Goal: Transaction & Acquisition: Purchase product/service

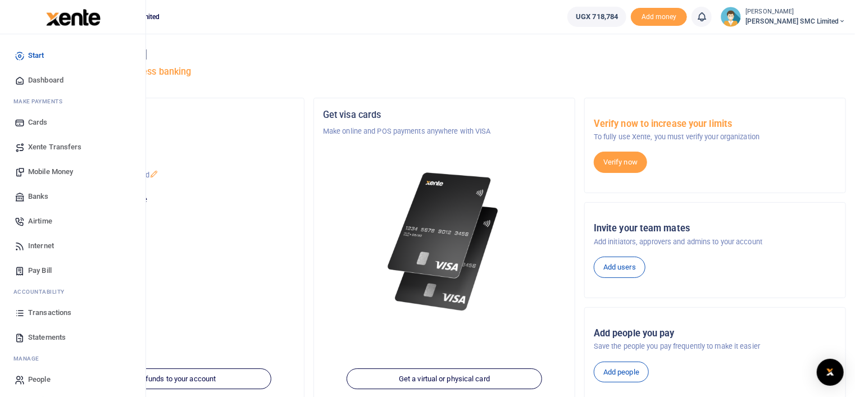
click at [47, 308] on span "Transactions" at bounding box center [49, 312] width 43 height 11
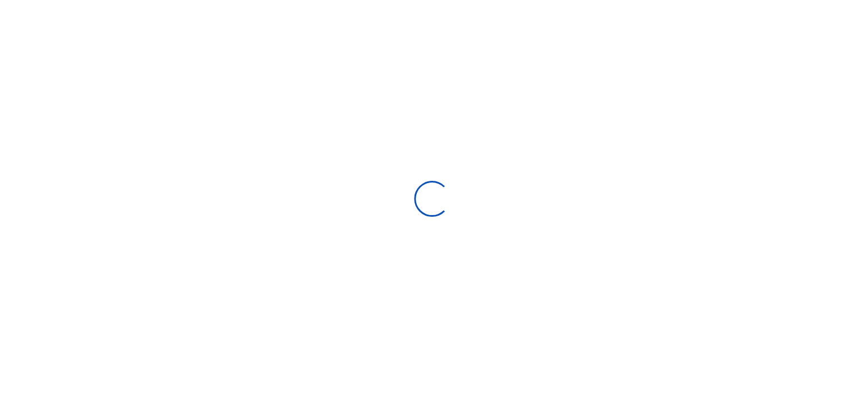
select select
type input "07/16/2025 - 08/14/2025"
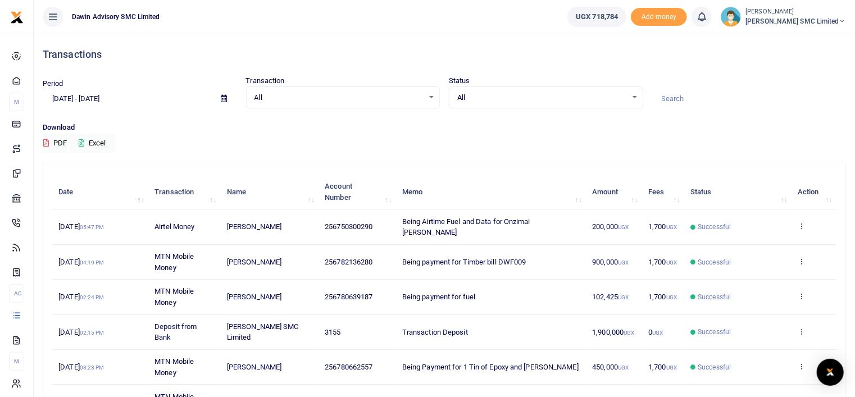
click at [747, 106] on input at bounding box center [749, 98] width 194 height 19
click at [834, 294] on td "View details Send again" at bounding box center [813, 297] width 45 height 35
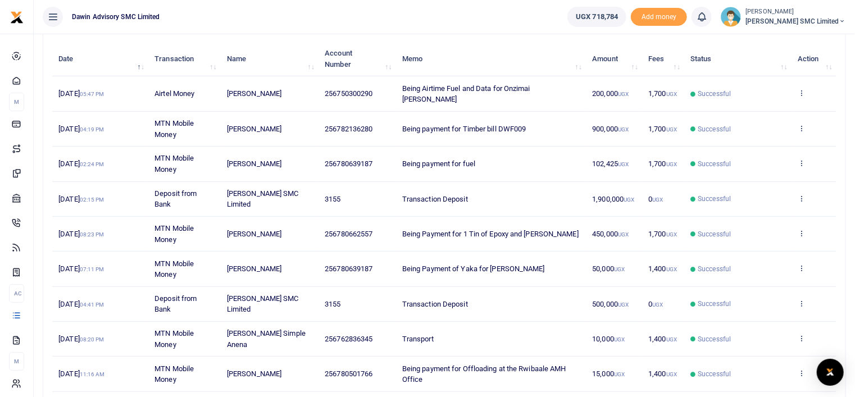
scroll to position [135, 0]
drag, startPoint x: 834, startPoint y: 294, endPoint x: 494, endPoint y: 43, distance: 423.3
click at [494, 43] on th "Memo" at bounding box center [491, 57] width 190 height 35
click at [836, 327] on div "Search: Date Transaction Name Account Number Memo Amount Fees Status Action 13t…" at bounding box center [444, 241] width 802 height 427
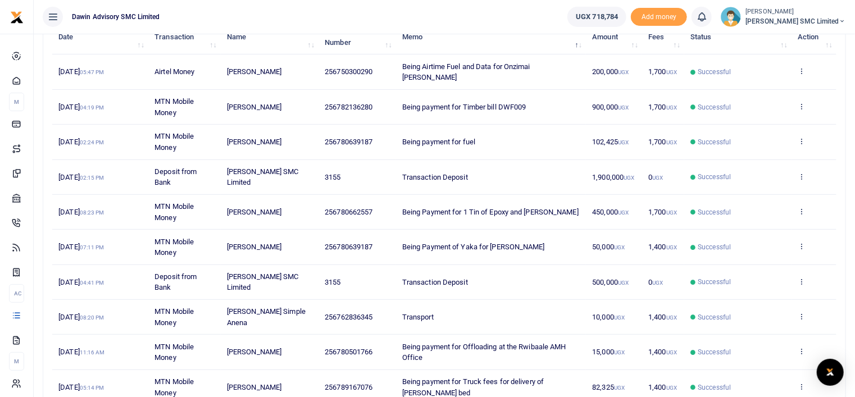
scroll to position [157, 0]
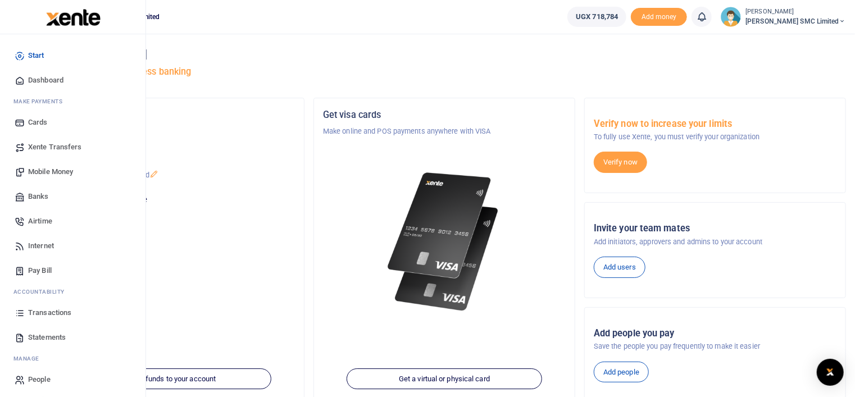
click at [49, 167] on span "Mobile Money" at bounding box center [50, 171] width 45 height 11
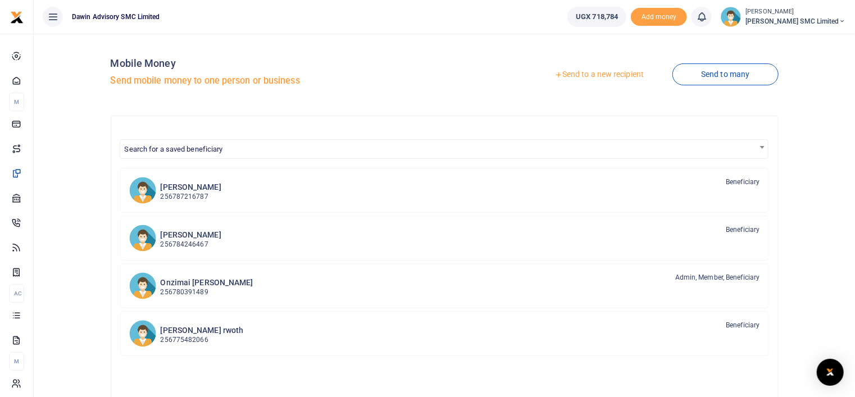
click at [232, 150] on span "Search for a saved beneficiary" at bounding box center [443, 148] width 647 height 17
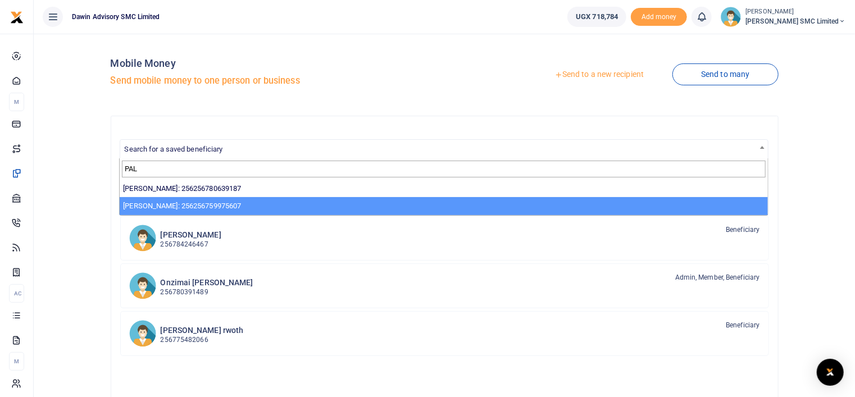
type input "PAL"
select select "13855"
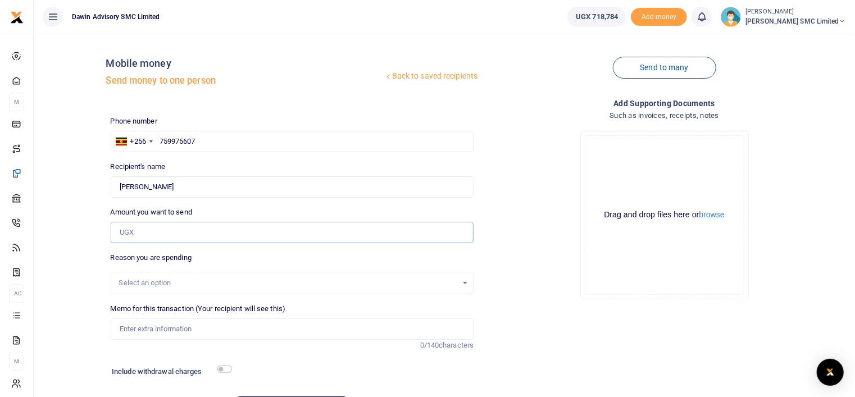
click at [142, 234] on input "Amount you want to send" at bounding box center [292, 232] width 363 height 21
type input "118,000"
click at [161, 327] on input "Memo for this transaction (Your recipient will see this)" at bounding box center [292, 328] width 363 height 21
type input "Being payment for Bill DWF0011"
click at [224, 367] on input "checkbox" at bounding box center [224, 369] width 15 height 7
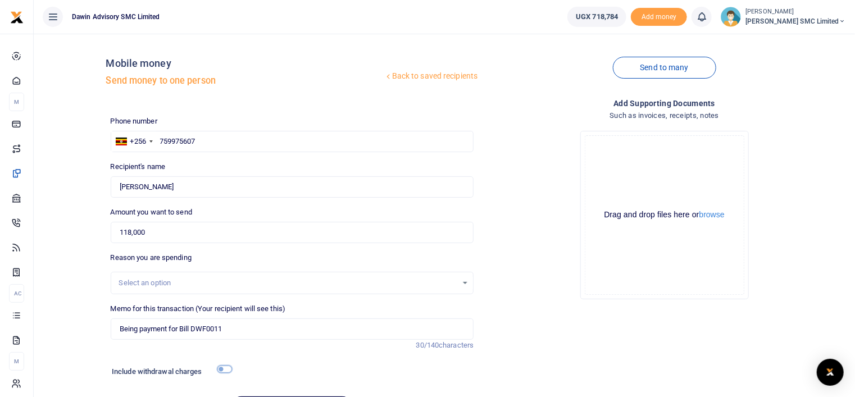
checkbox input "true"
click at [551, 312] on div "Add supporting Documents Such as invoices, receipts, notes Drop your files here…" at bounding box center [664, 277] width 372 height 361
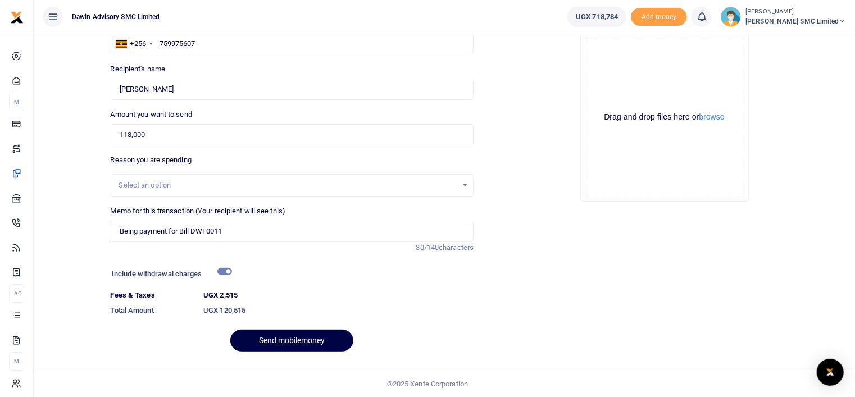
scroll to position [99, 0]
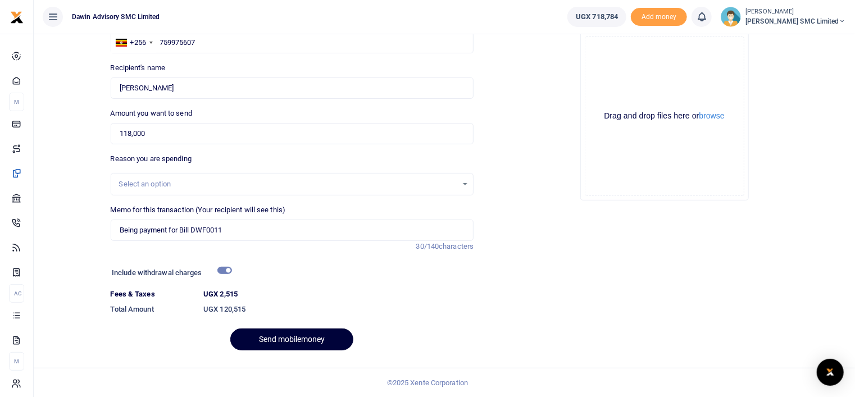
click at [319, 341] on button "Send mobilemoney" at bounding box center [291, 339] width 123 height 22
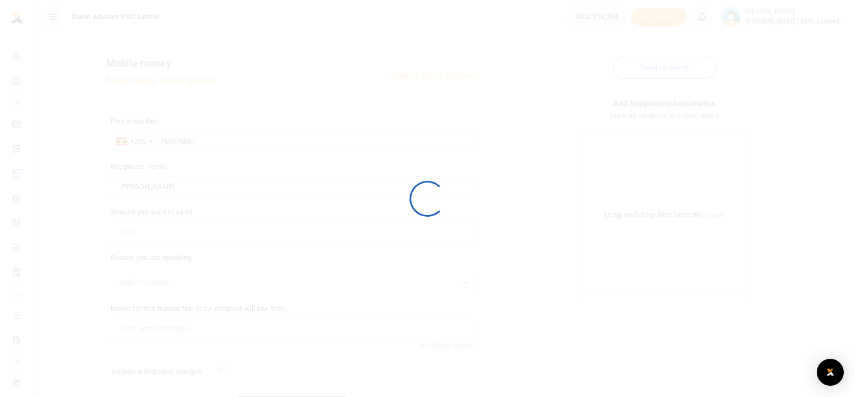
scroll to position [67, 0]
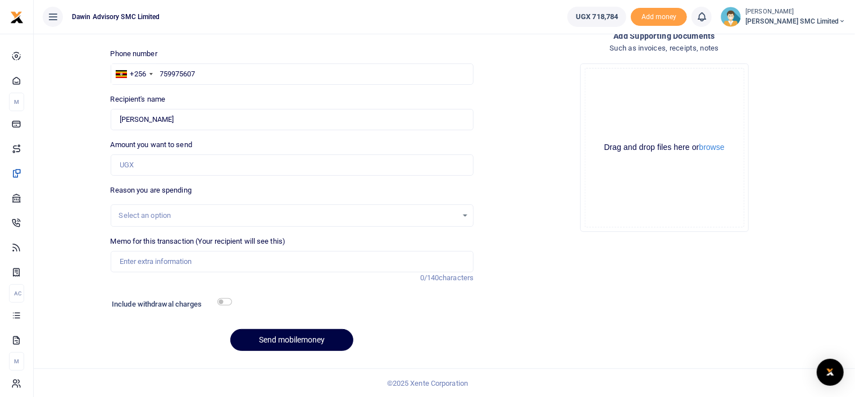
click at [528, 314] on div "Add supporting Documents Such as invoices, receipts, notes Drop your files here…" at bounding box center [664, 195] width 372 height 330
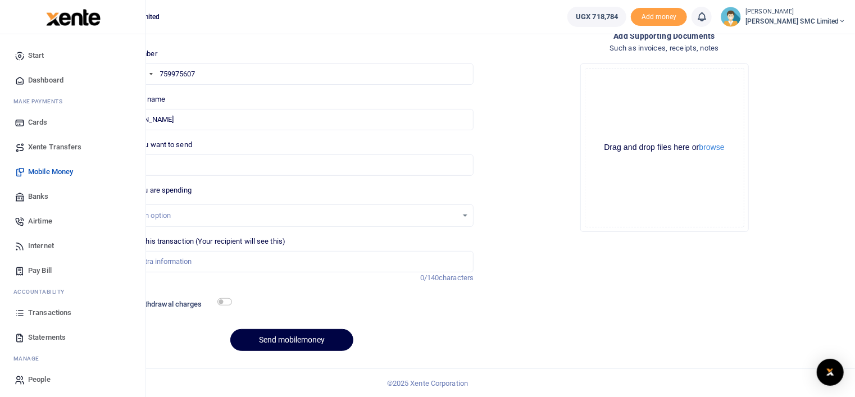
click at [51, 304] on link "Transactions" at bounding box center [72, 312] width 127 height 25
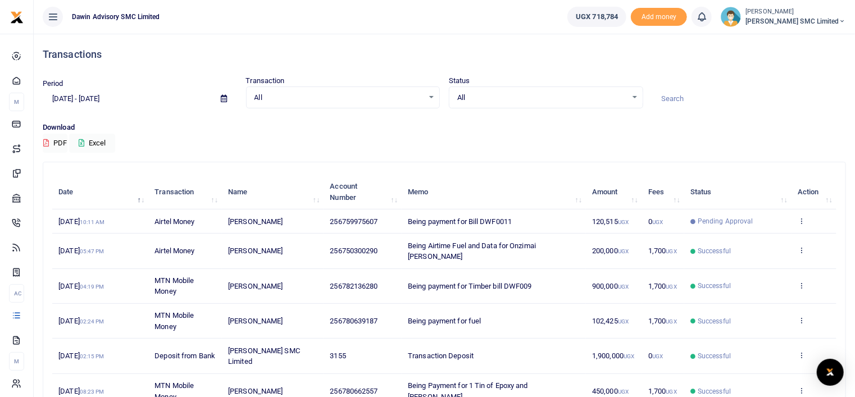
click at [491, 140] on div "Download PDF Excel" at bounding box center [444, 137] width 803 height 31
click at [676, 118] on div "Period [DATE] - [DATE] Transaction All Select an option... All Airtime Internet…" at bounding box center [444, 98] width 812 height 47
click at [673, 135] on div "Download PDF Excel" at bounding box center [444, 137] width 803 height 31
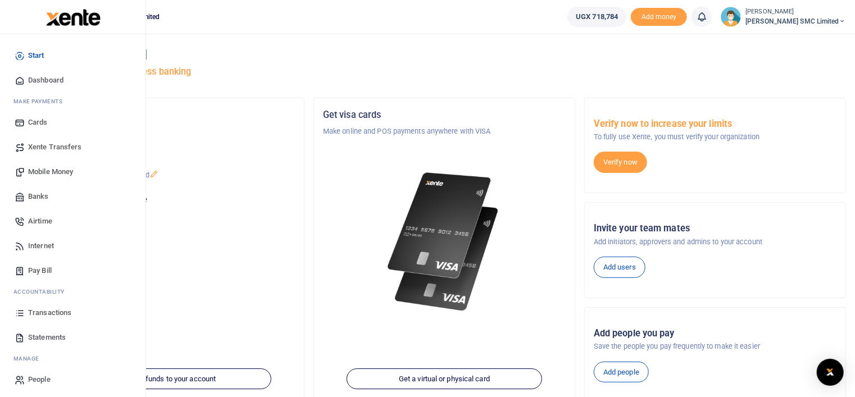
click at [44, 312] on span "Transactions" at bounding box center [49, 312] width 43 height 11
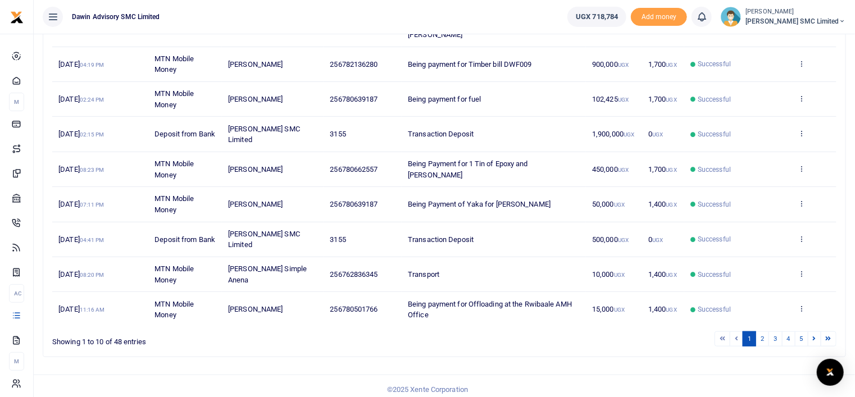
scroll to position [225, 0]
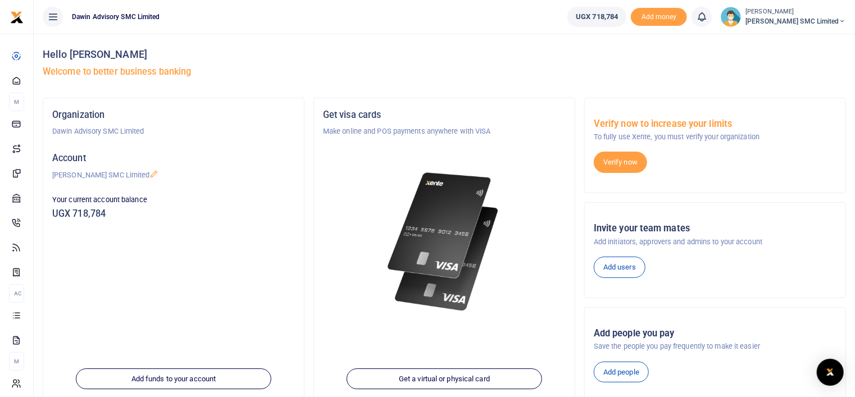
drag, startPoint x: 687, startPoint y: 165, endPoint x: 570, endPoint y: 180, distance: 118.3
click at [570, 180] on div "Organization Dawin Advisory SMC Limited Account Dawin Finishes SMC Limited Your…" at bounding box center [444, 252] width 812 height 309
click at [505, 65] on div "Hello Ritah Nanteza Welcome to better business banking" at bounding box center [444, 66] width 803 height 64
click at [521, 76] on h5 "Welcome to better business banking" at bounding box center [444, 71] width 803 height 11
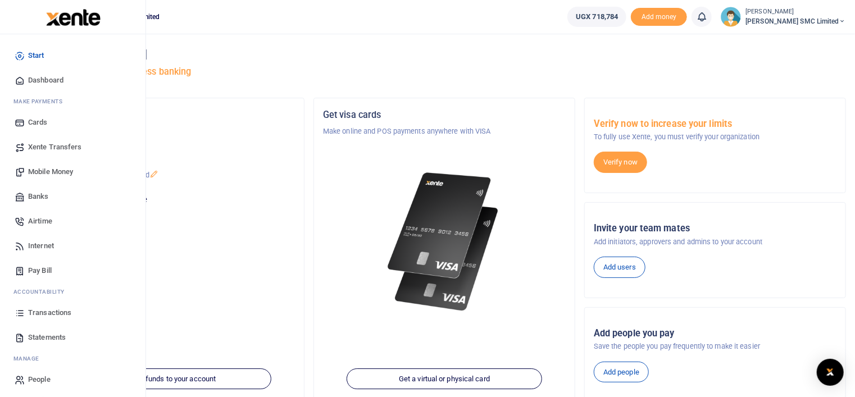
click at [55, 308] on span "Transactions" at bounding box center [49, 312] width 43 height 11
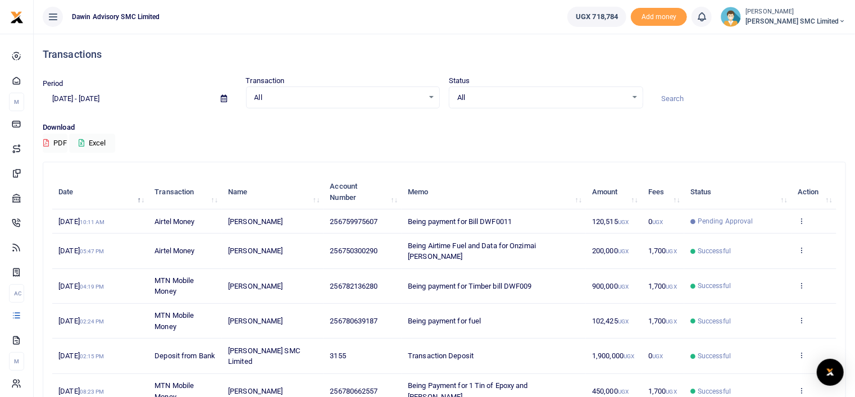
click at [291, 150] on div "Download PDF Excel" at bounding box center [444, 137] width 803 height 31
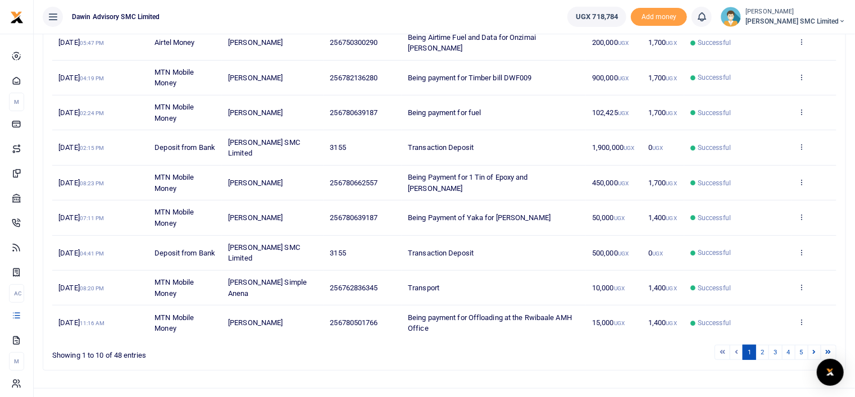
scroll to position [227, 0]
